Goal: Consume media (video, audio): Consume media (video, audio)

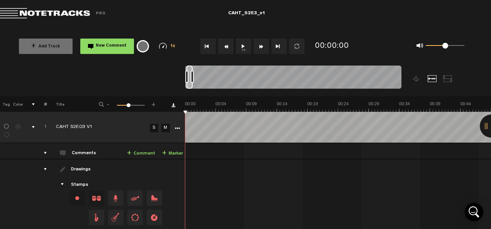
click at [245, 45] on button "1x" at bounding box center [243, 46] width 15 height 15
click at [245, 46] on button "1x" at bounding box center [243, 46] width 15 height 15
click at [221, 45] on button "Rewind" at bounding box center [225, 46] width 15 height 15
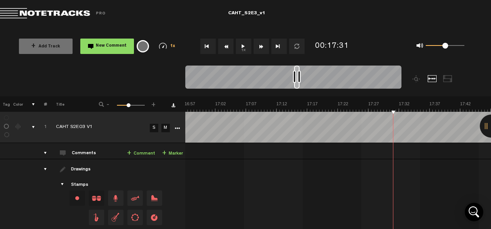
click at [221, 45] on button "Rewind" at bounding box center [225, 46] width 15 height 15
click at [245, 46] on button "1x" at bounding box center [243, 46] width 15 height 15
click at [221, 48] on button "Rewind" at bounding box center [225, 46] width 15 height 15
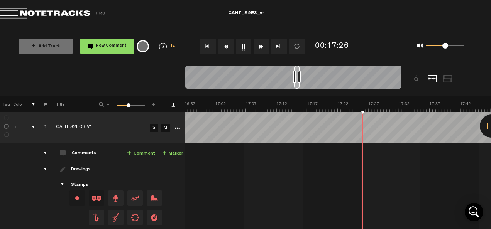
click at [229, 49] on button "Rewind" at bounding box center [225, 46] width 15 height 15
click at [244, 46] on button "1x" at bounding box center [243, 46] width 15 height 15
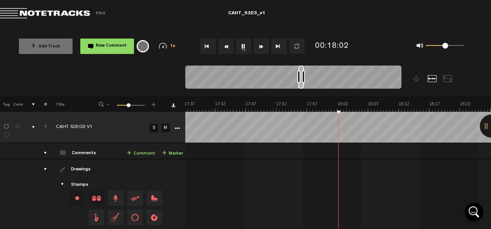
scroll to position [0, 6484]
